Goal: Find specific page/section: Find specific page/section

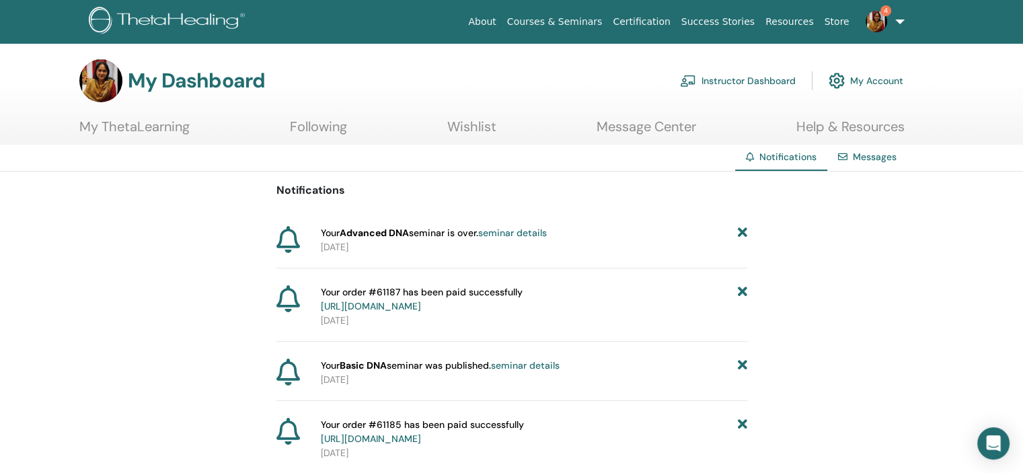
click at [745, 78] on link "Instructor Dashboard" at bounding box center [738, 81] width 116 height 30
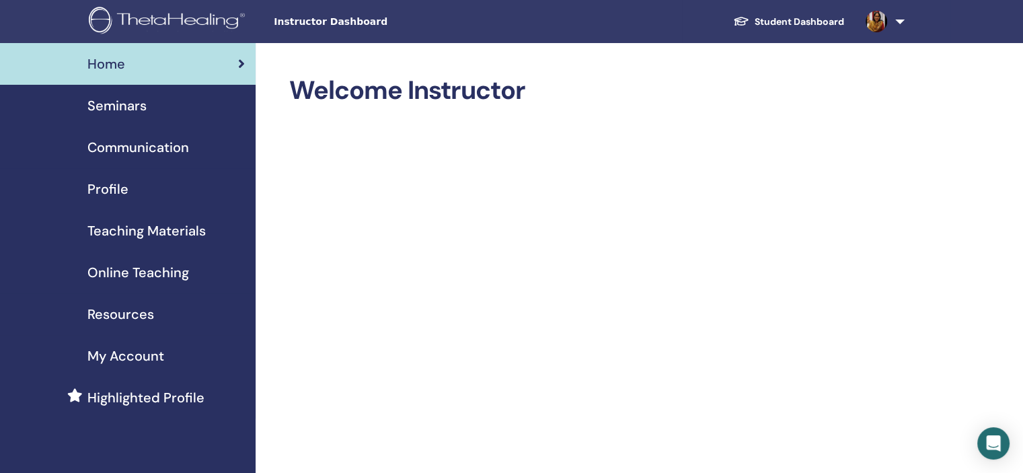
click at [122, 100] on span "Seminars" at bounding box center [116, 105] width 59 height 20
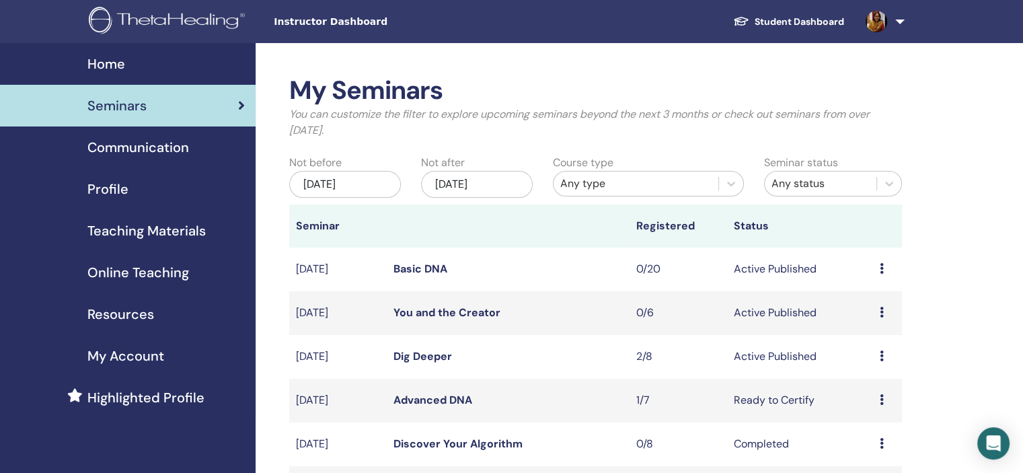
click at [436, 307] on link "You and the Creator" at bounding box center [446, 312] width 107 height 14
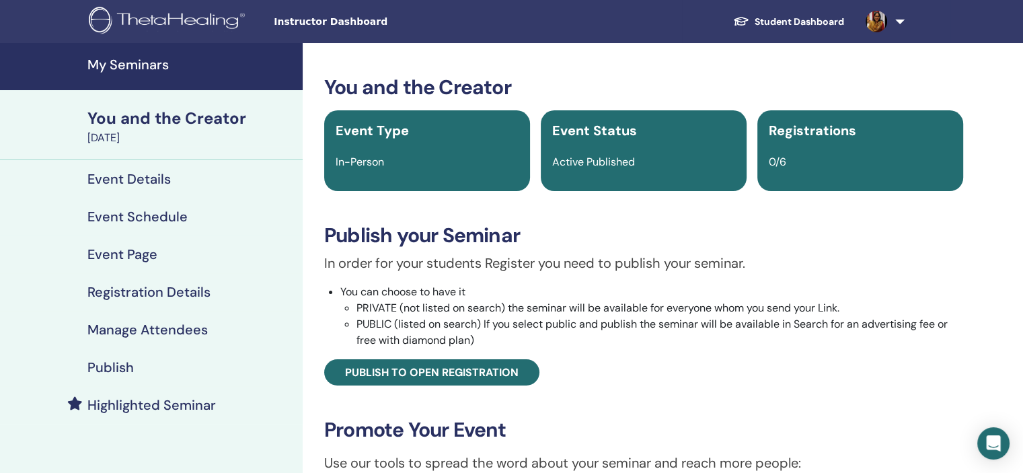
click at [135, 174] on h4 "Event Details" at bounding box center [128, 179] width 83 height 16
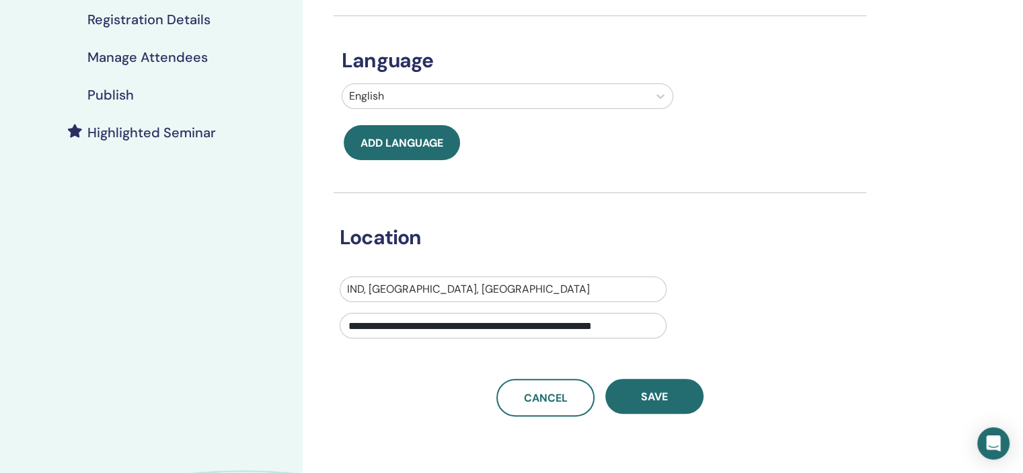
scroll to position [271, 0]
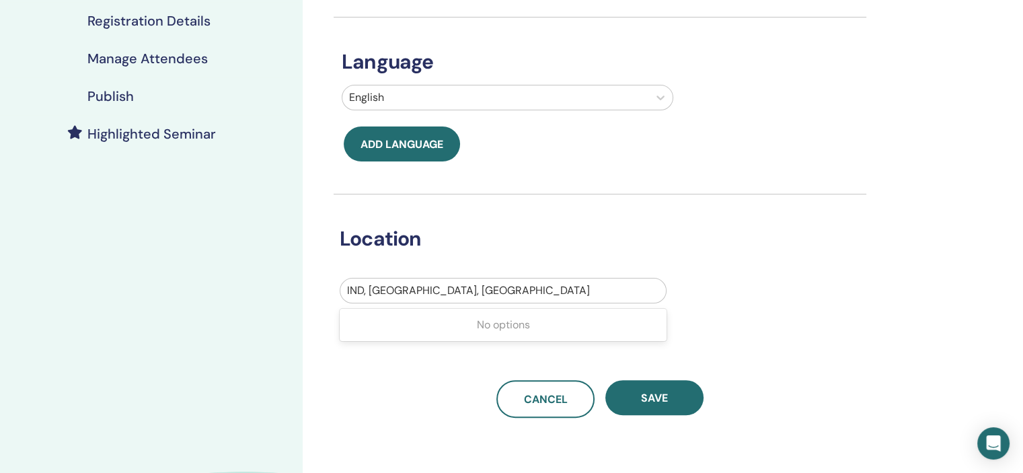
click at [460, 293] on div at bounding box center [503, 290] width 312 height 19
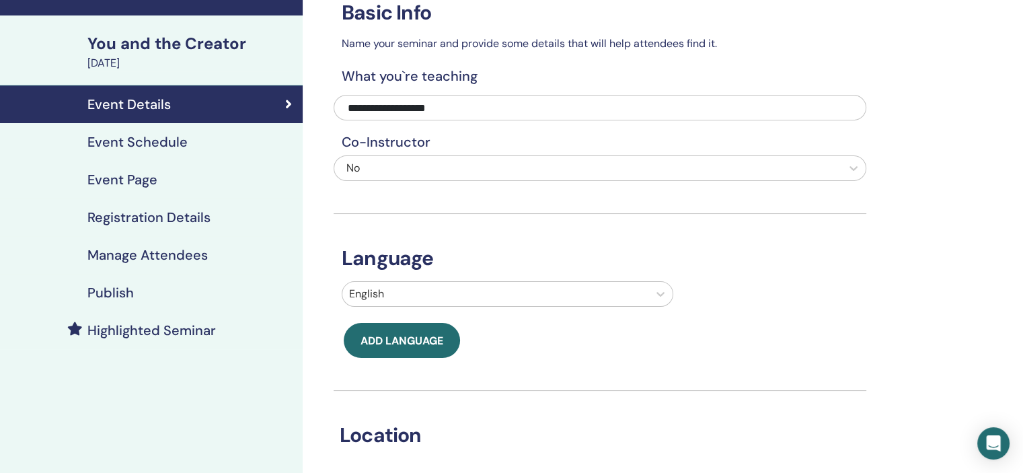
scroll to position [0, 0]
